Goal: Check status

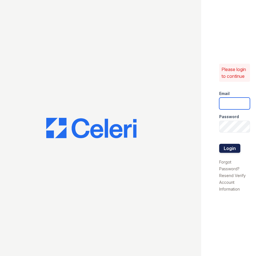
type input "[DOMAIN_NAME][EMAIL_ADDRESS][DOMAIN_NAME]"
click at [228, 147] on button "Login" at bounding box center [229, 148] width 21 height 9
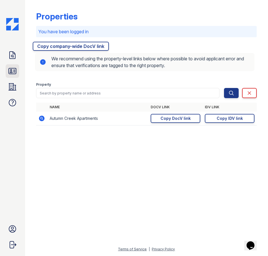
click at [13, 74] on icon at bounding box center [12, 71] width 7 height 6
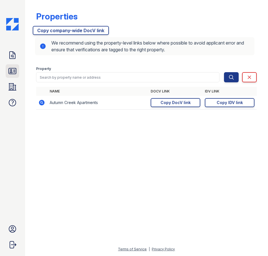
click at [15, 67] on icon at bounding box center [12, 71] width 9 height 9
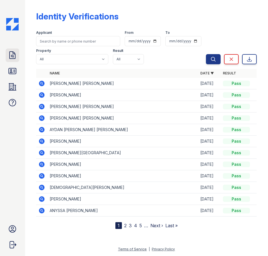
click at [12, 53] on icon at bounding box center [12, 55] width 9 height 9
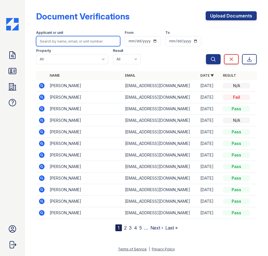
click at [57, 40] on input "search" at bounding box center [78, 41] width 84 height 10
type input "crandall"
click at [206, 54] on button "Search" at bounding box center [213, 59] width 15 height 10
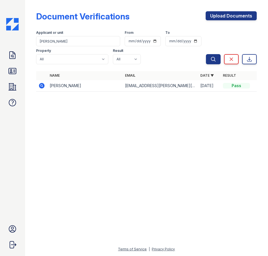
click at [43, 87] on icon at bounding box center [41, 85] width 7 height 7
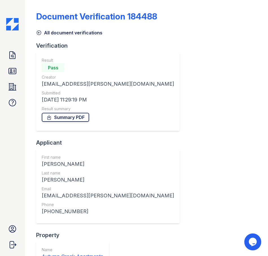
click at [70, 114] on link "Summary PDF" at bounding box center [65, 117] width 47 height 9
